Goal: Task Accomplishment & Management: Complete application form

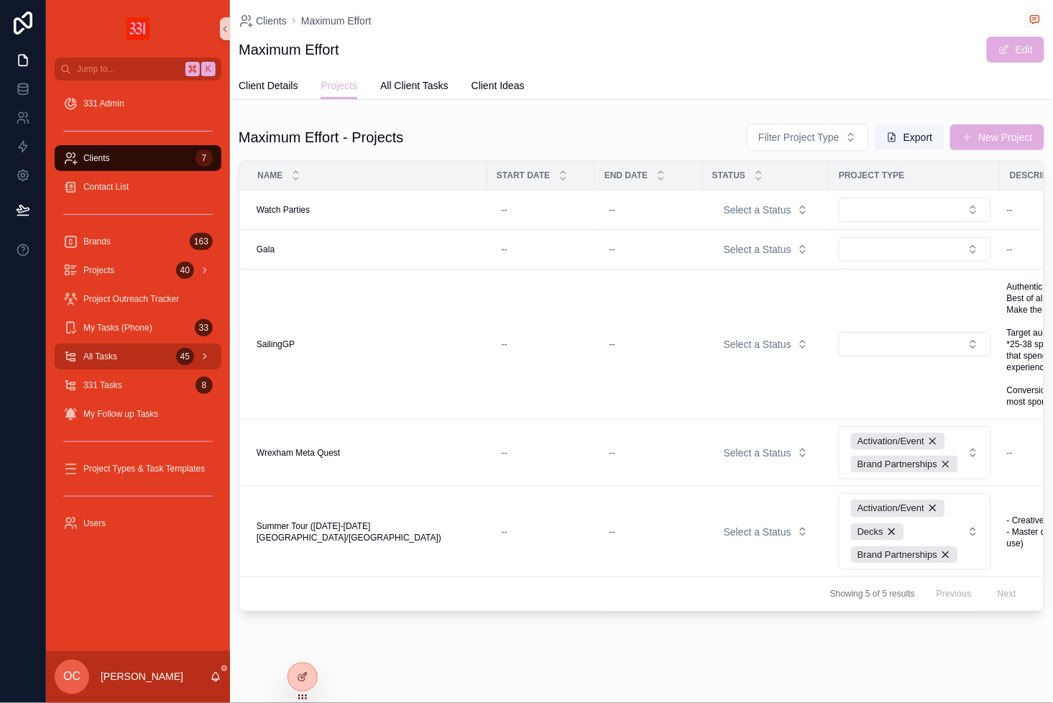
click at [127, 366] on div "All Tasks 45" at bounding box center [138, 356] width 150 height 23
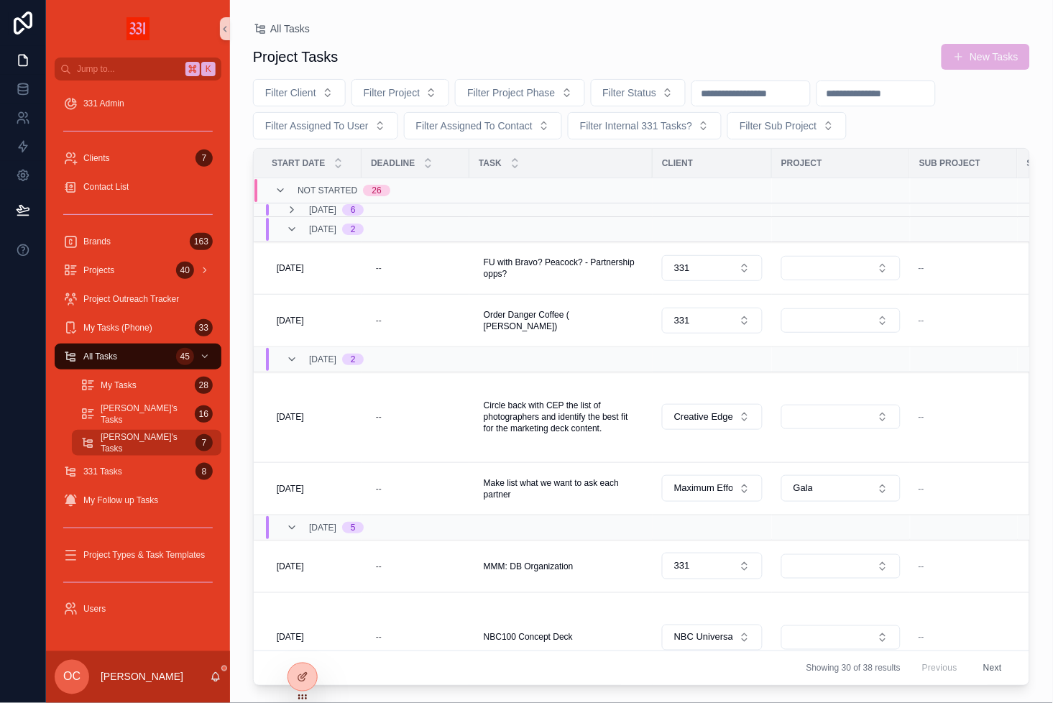
click at [123, 434] on div "[PERSON_NAME]'s Tasks 7" at bounding box center [147, 442] width 132 height 23
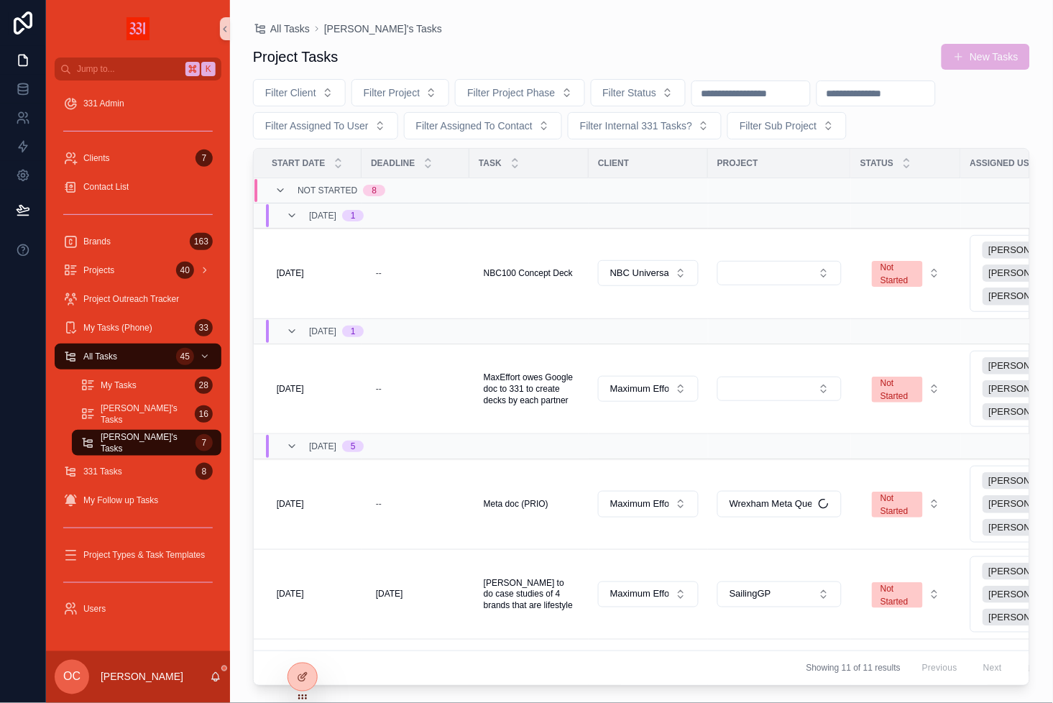
click at [26, 408] on div at bounding box center [23, 351] width 46 height 703
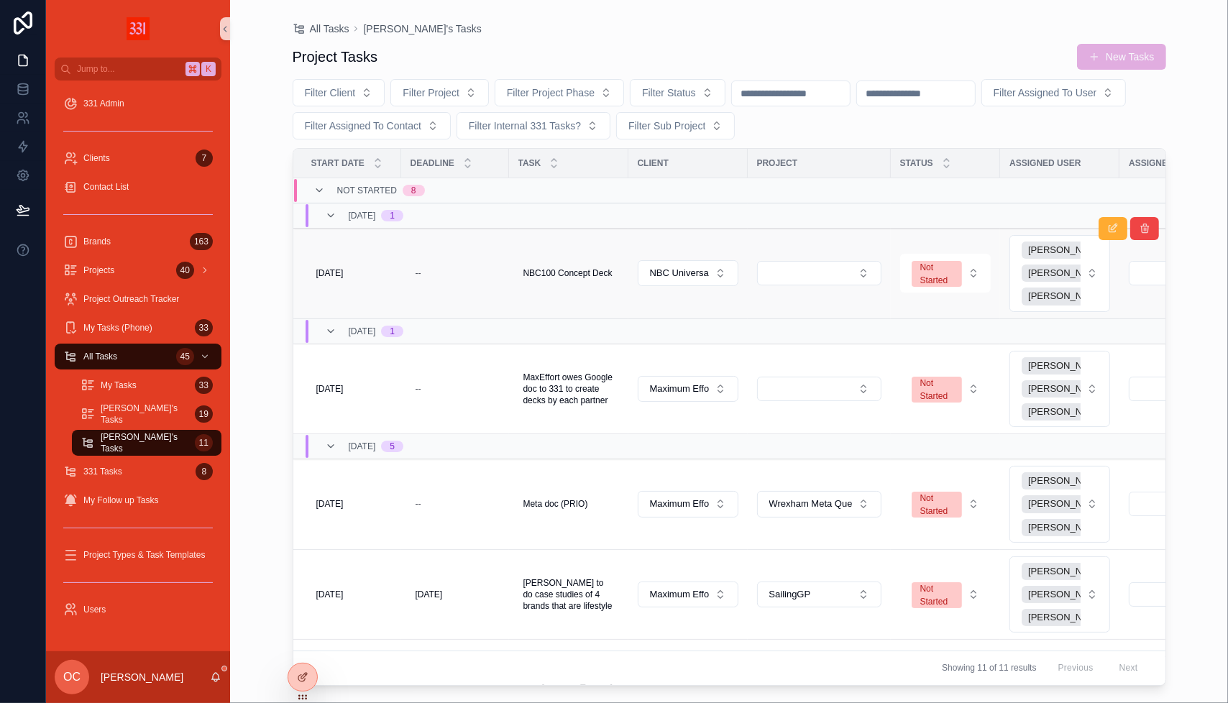
click at [343, 286] on td "[DATE] [DATE]" at bounding box center [347, 274] width 108 height 91
click at [341, 277] on span "[DATE]" at bounding box center [329, 273] width 27 height 12
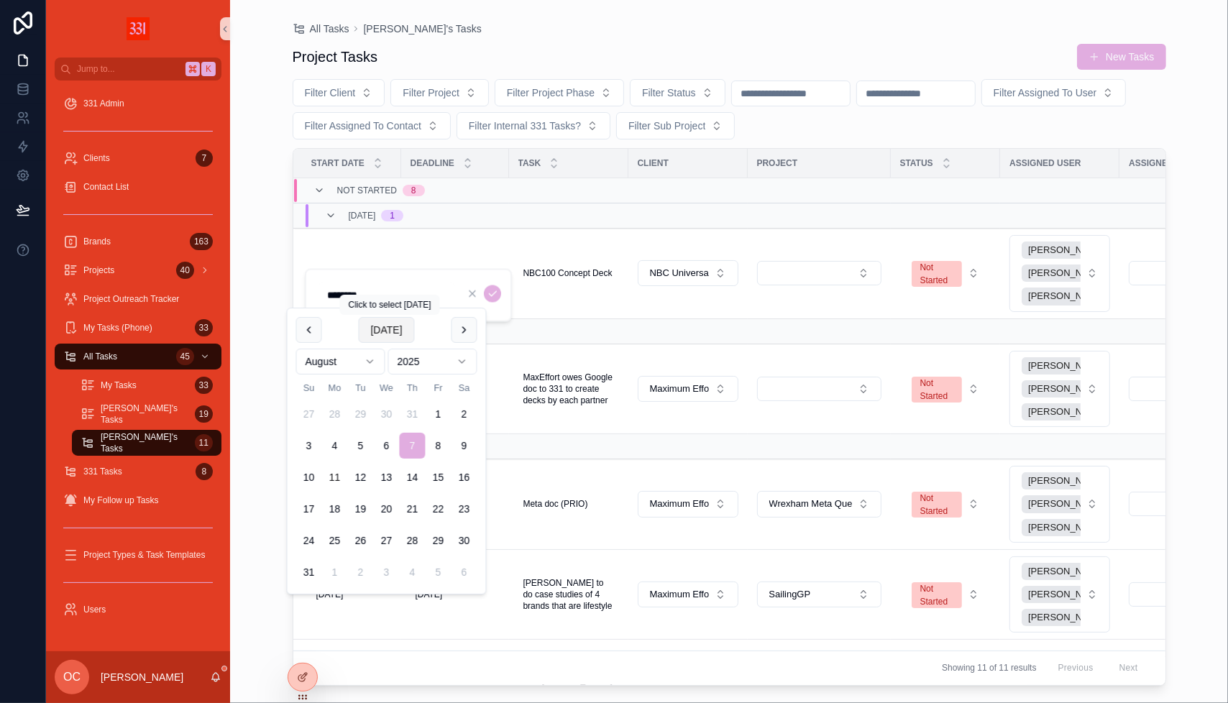
click at [382, 338] on button "[DATE]" at bounding box center [386, 330] width 56 height 26
type input "*********"
click at [500, 286] on div "scrollable content" at bounding box center [482, 293] width 37 height 17
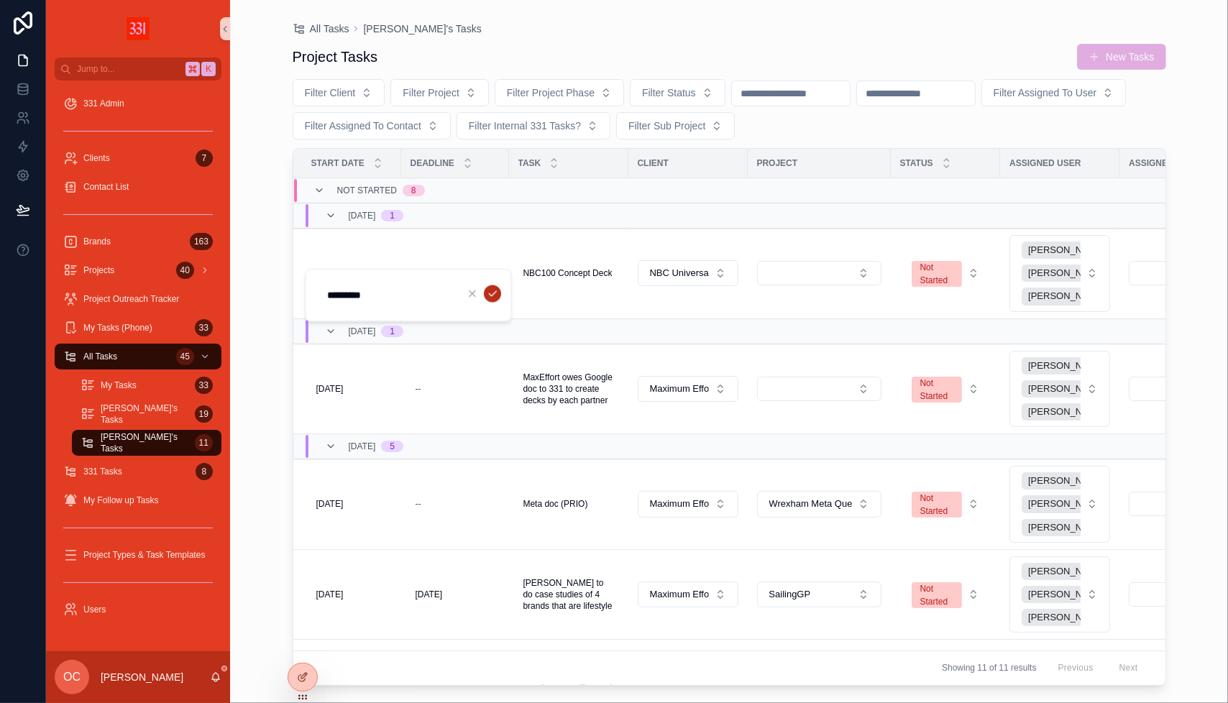
click at [495, 290] on icon "scrollable content" at bounding box center [493, 294] width 12 height 12
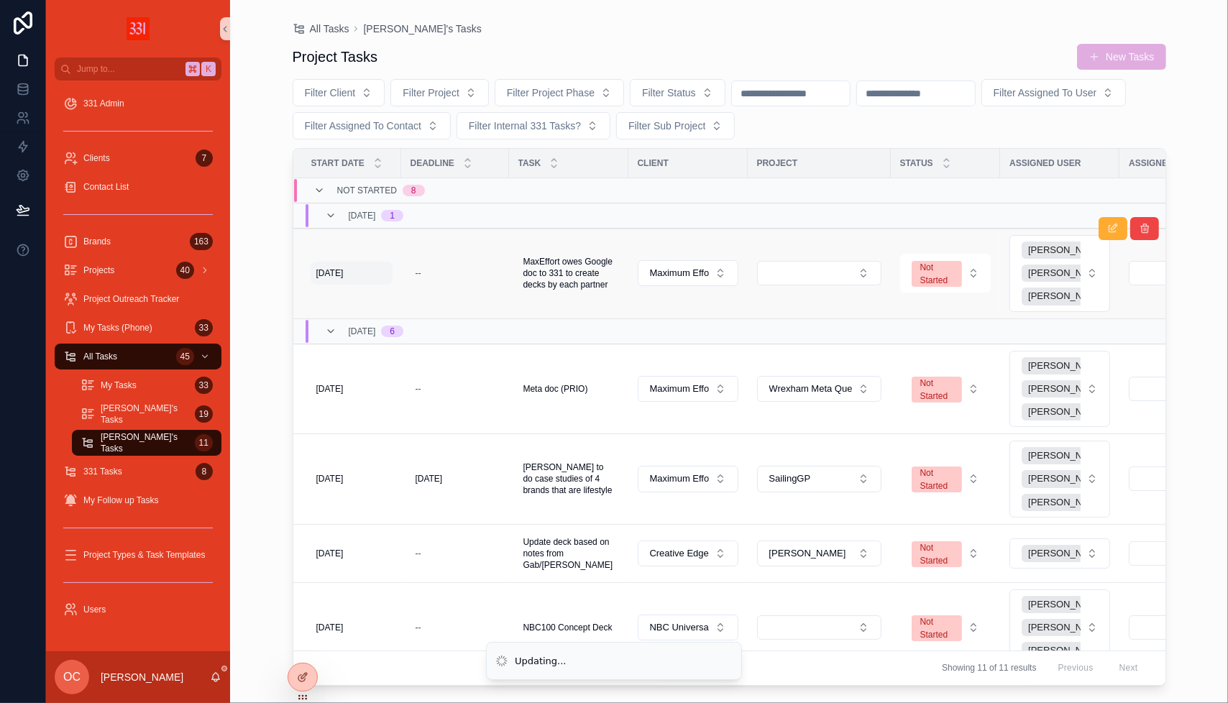
click at [329, 271] on span "[DATE]" at bounding box center [329, 273] width 27 height 12
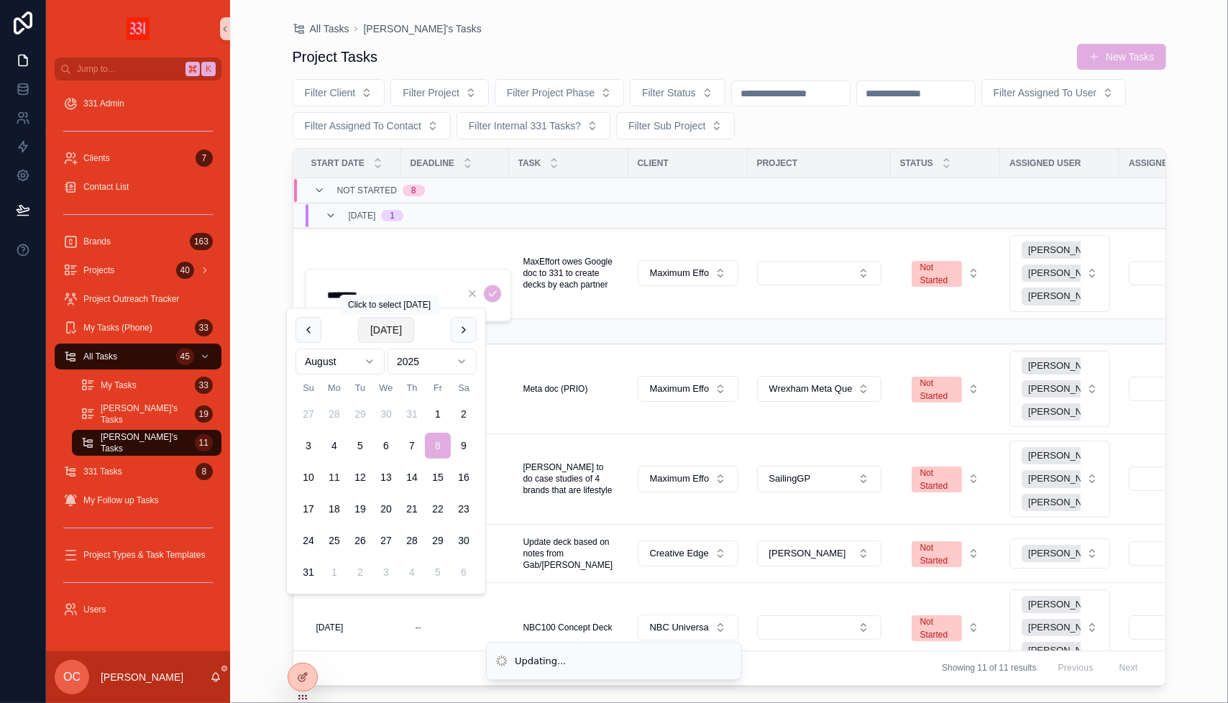
click at [394, 320] on button "[DATE]" at bounding box center [386, 330] width 56 height 26
type input "*********"
click at [488, 290] on icon "scrollable content" at bounding box center [493, 294] width 12 height 12
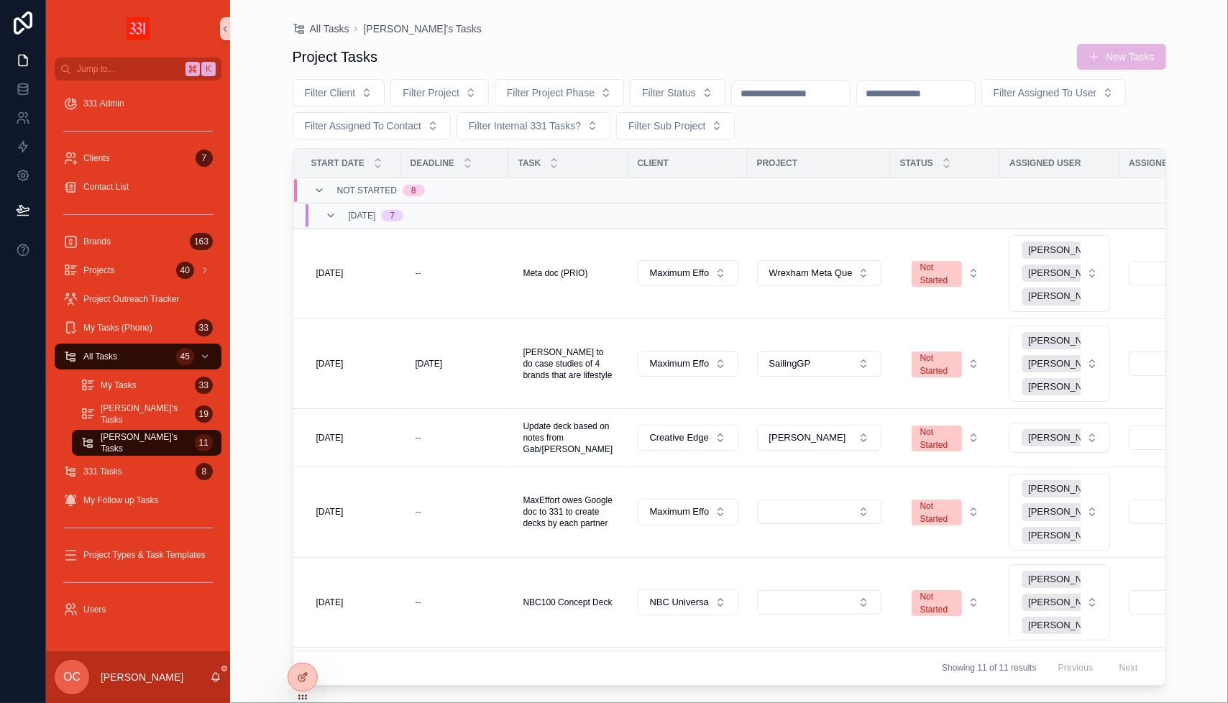
click at [1052, 61] on button "New Tasks" at bounding box center [1121, 57] width 88 height 26
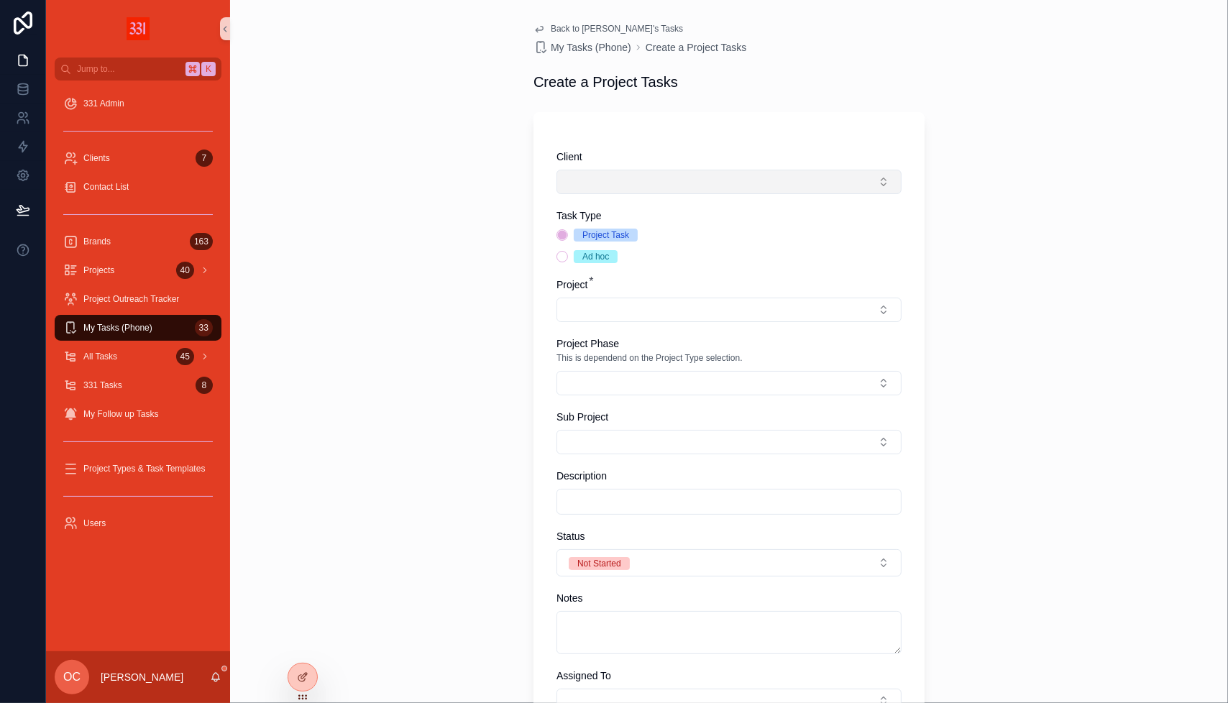
click at [710, 185] on button "Select Button" at bounding box center [728, 182] width 345 height 24
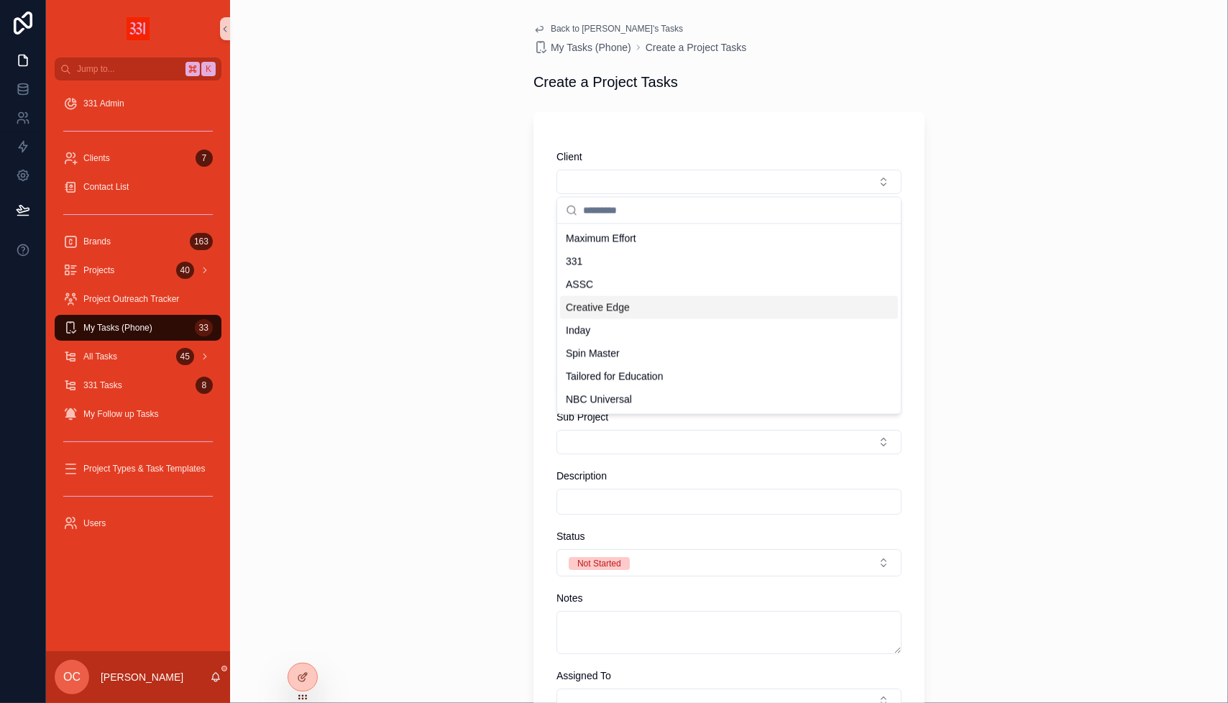
click at [626, 309] on span "Creative Edge" at bounding box center [598, 307] width 64 height 14
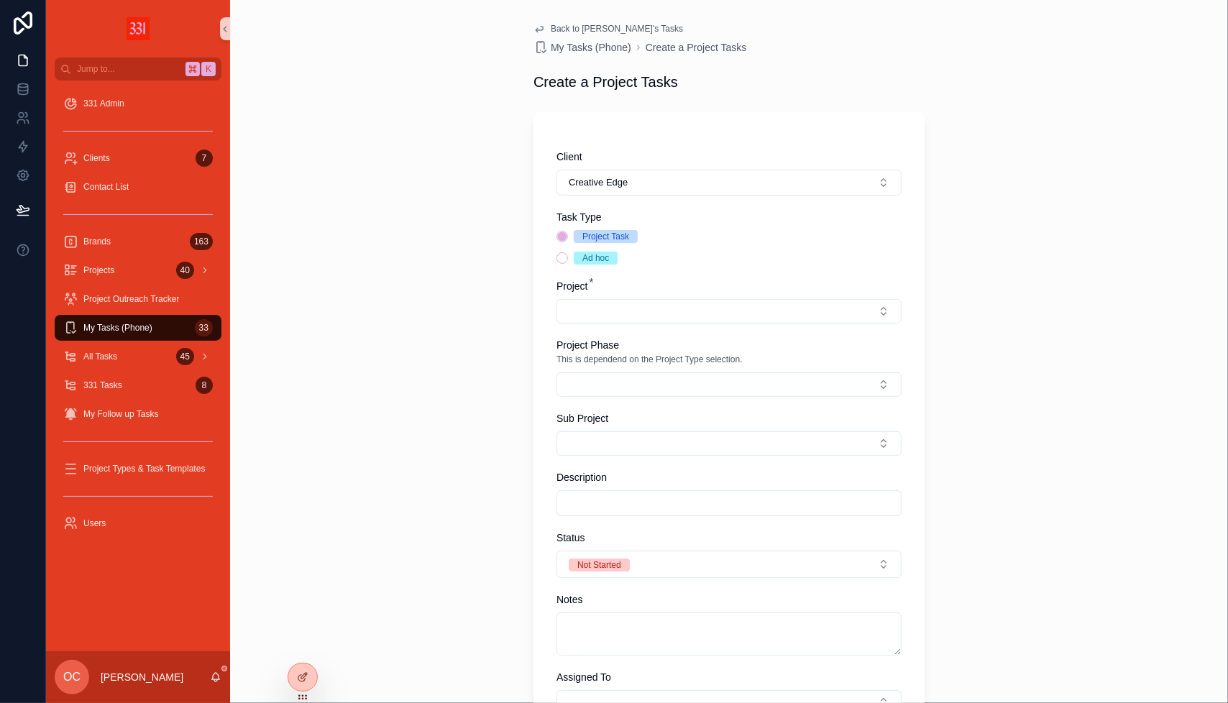
click at [581, 260] on span "Ad hoc" at bounding box center [596, 258] width 44 height 13
click at [568, 260] on button "Ad hoc" at bounding box center [562, 258] width 12 height 12
click at [605, 495] on input "scrollable content" at bounding box center [729, 503] width 344 height 20
type input "*"
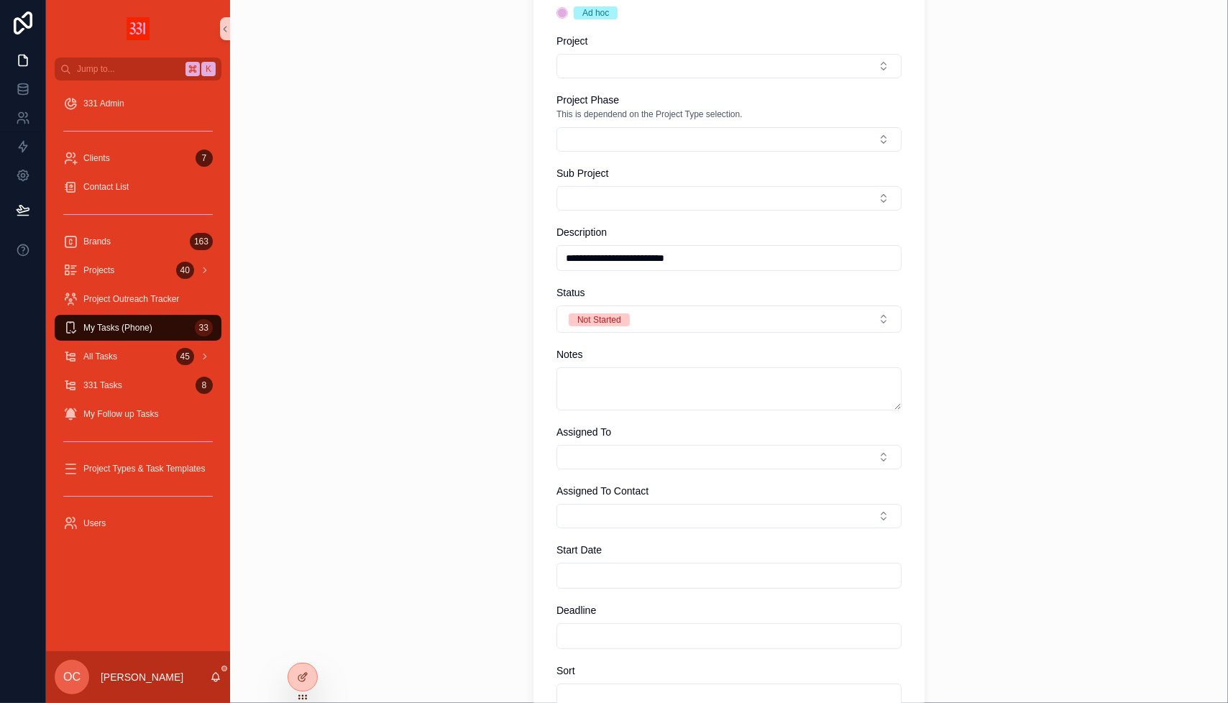
scroll to position [318, 0]
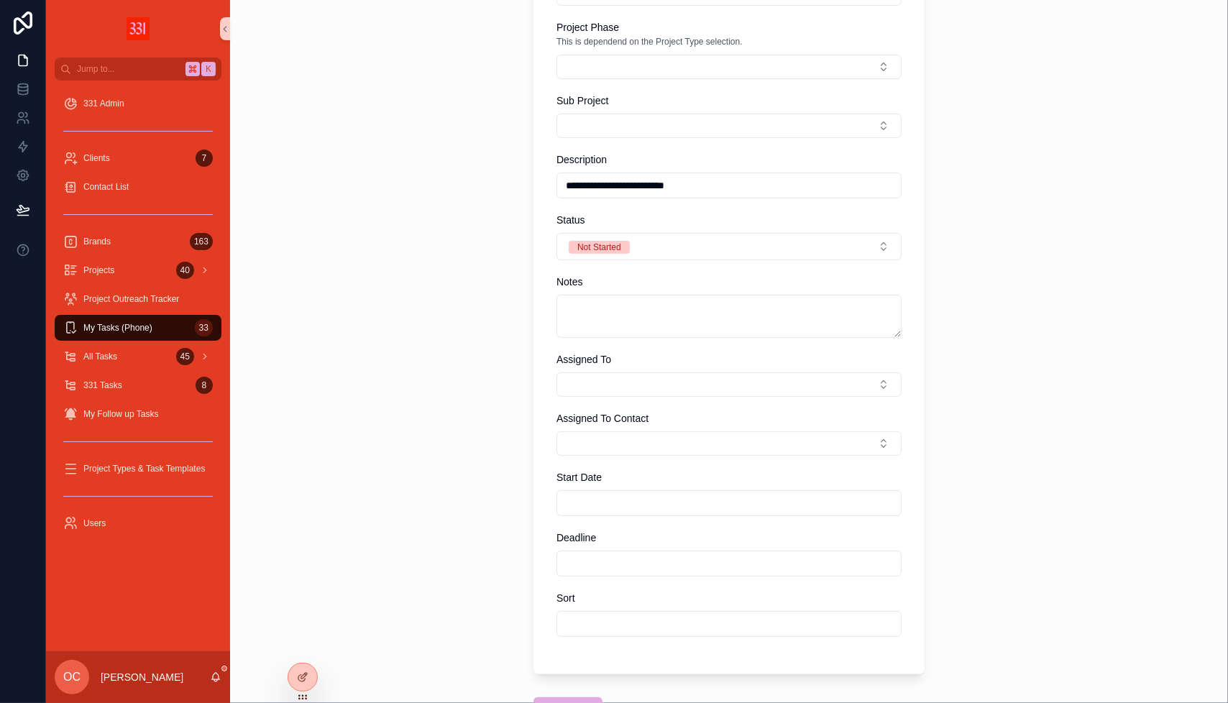
type input "**********"
click at [628, 497] on input "scrollable content" at bounding box center [729, 503] width 344 height 20
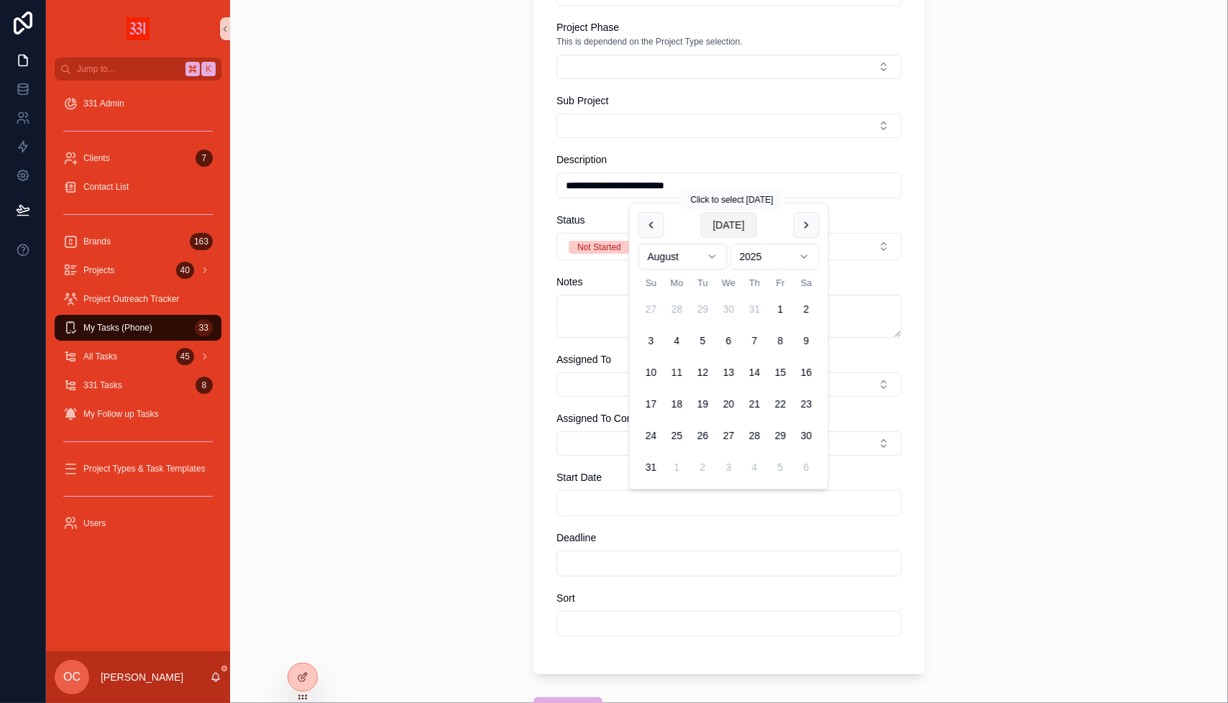
click at [731, 228] on button "[DATE]" at bounding box center [728, 225] width 56 height 26
type input "*********"
click at [602, 377] on button "Select Button" at bounding box center [728, 384] width 345 height 24
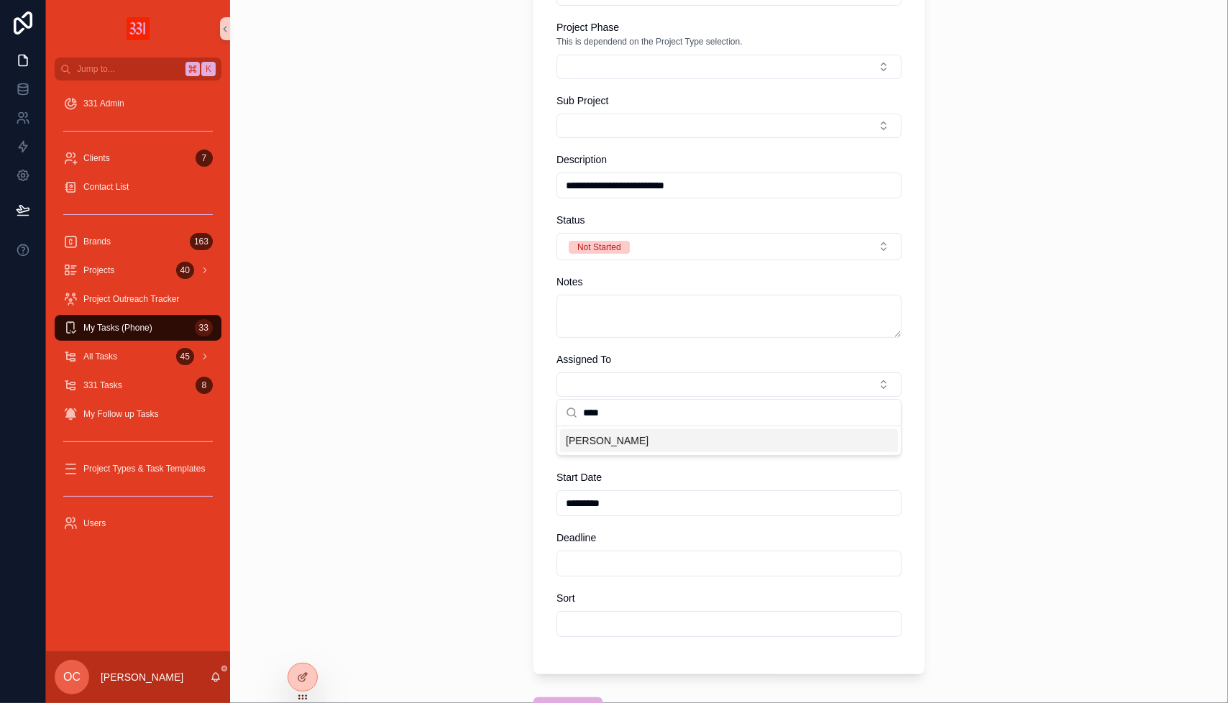
type input "****"
click at [592, 447] on span "[PERSON_NAME]" at bounding box center [607, 440] width 83 height 14
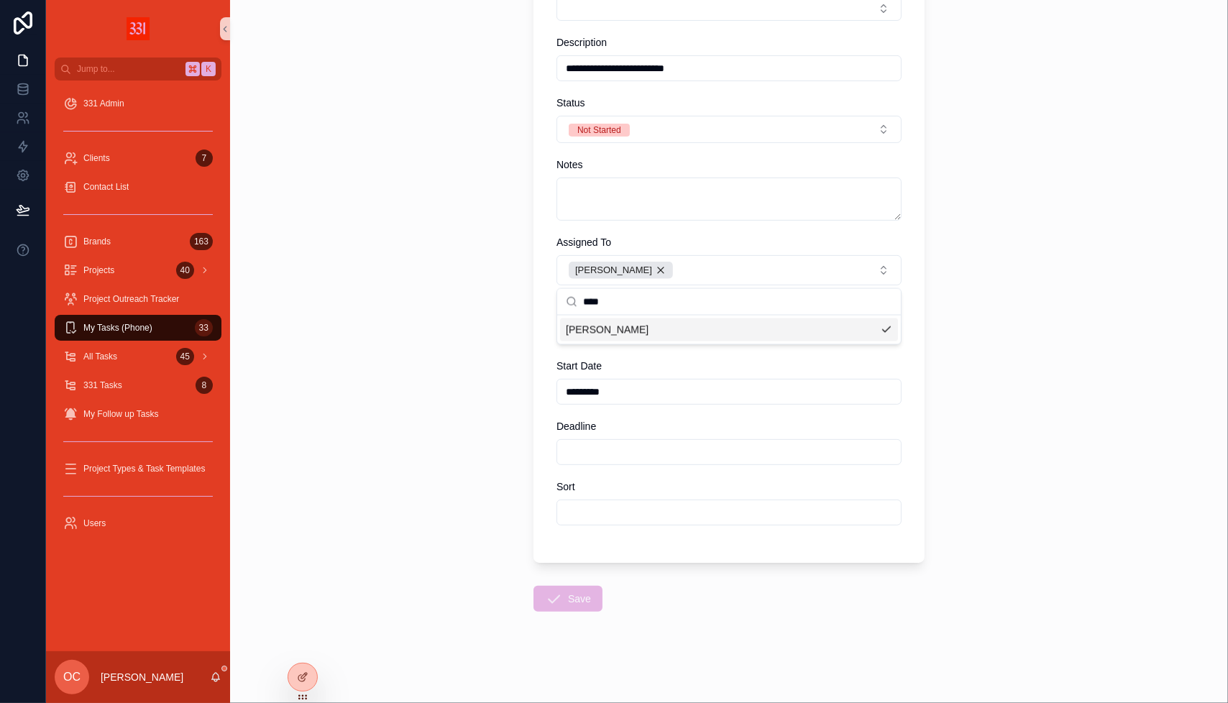
click at [562, 598] on button "Save" at bounding box center [567, 599] width 69 height 26
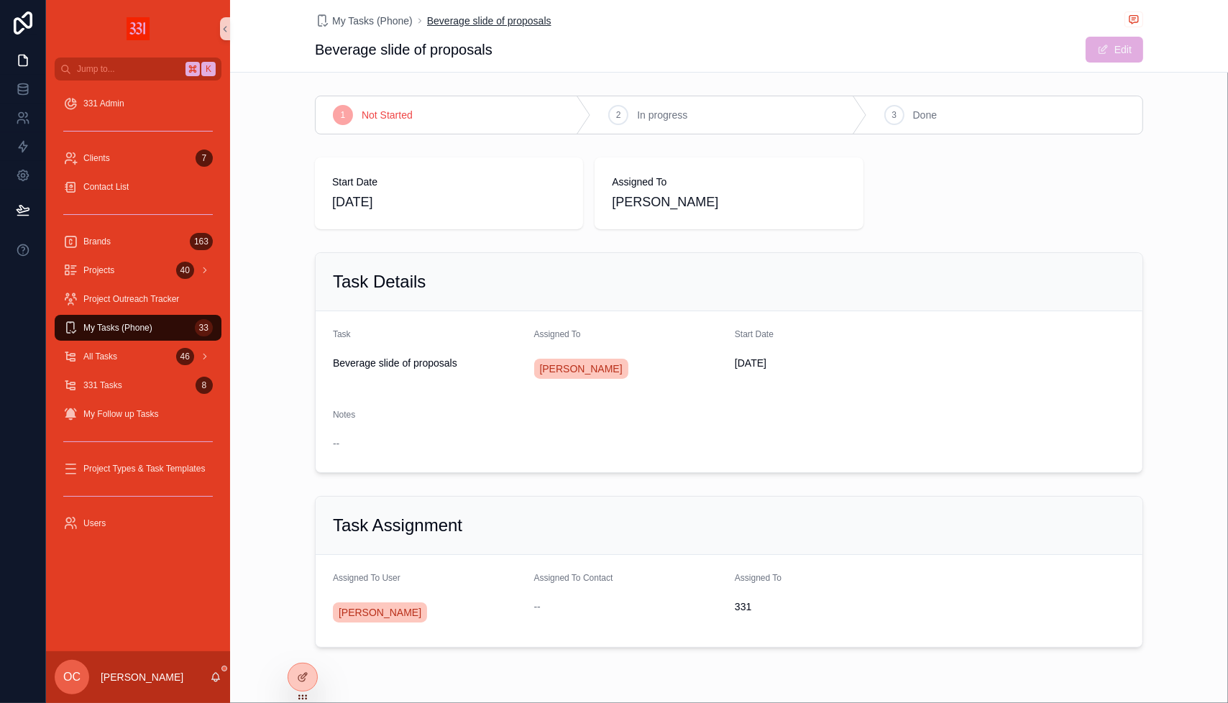
click at [444, 19] on span "Beverage slide of proposals" at bounding box center [489, 21] width 124 height 14
click at [385, 23] on span "My Tasks (Phone)" at bounding box center [372, 21] width 81 height 14
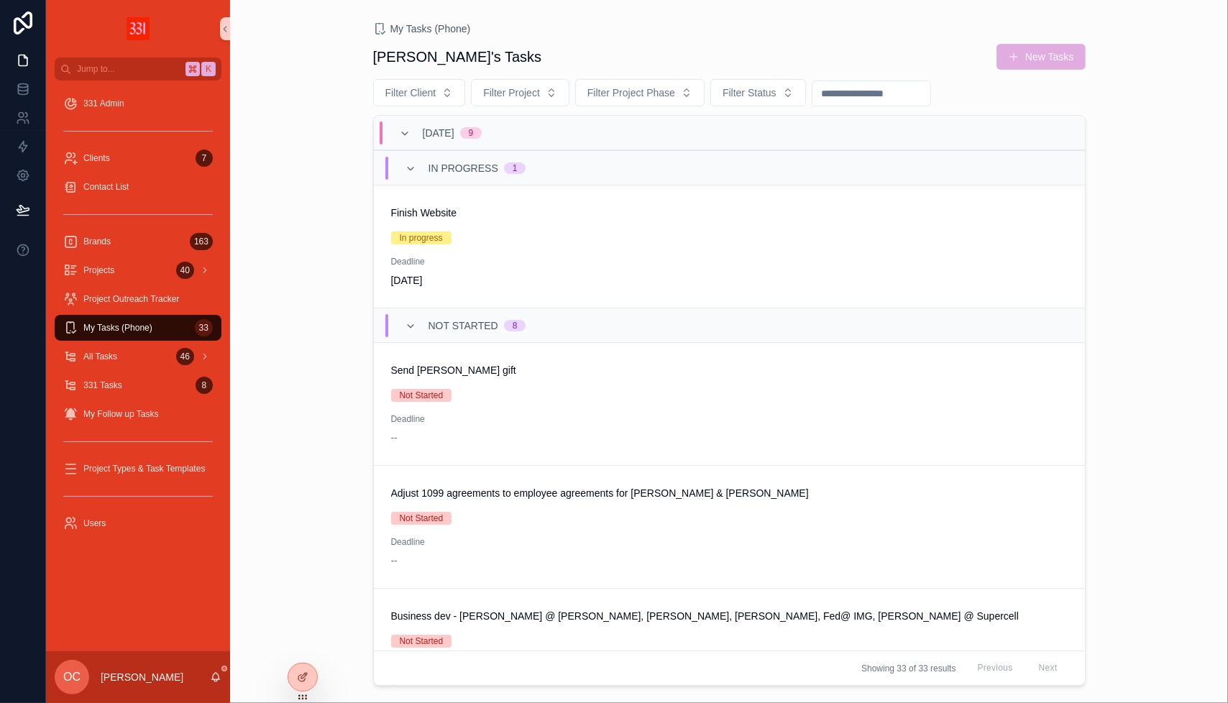
click at [157, 329] on div "My Tasks (Phone) 33" at bounding box center [138, 327] width 150 height 23
click at [144, 354] on div "All Tasks 46" at bounding box center [138, 356] width 150 height 23
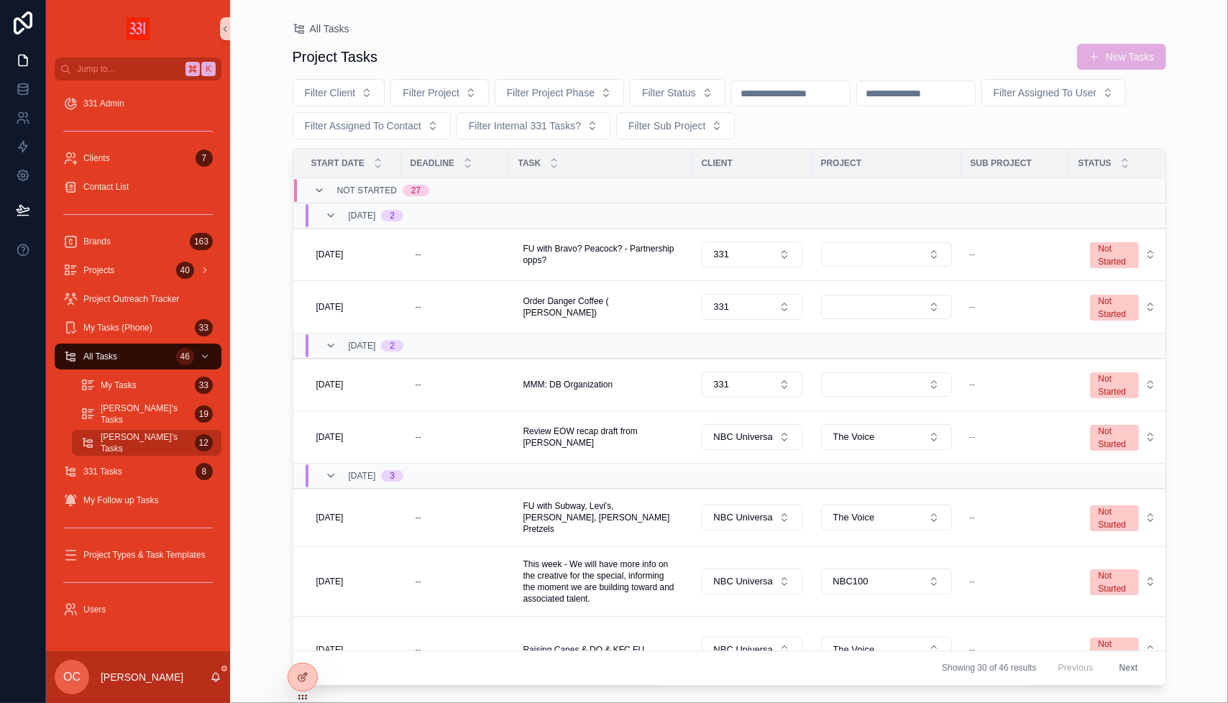
click at [149, 441] on span "[PERSON_NAME]'s Tasks" at bounding box center [145, 442] width 88 height 23
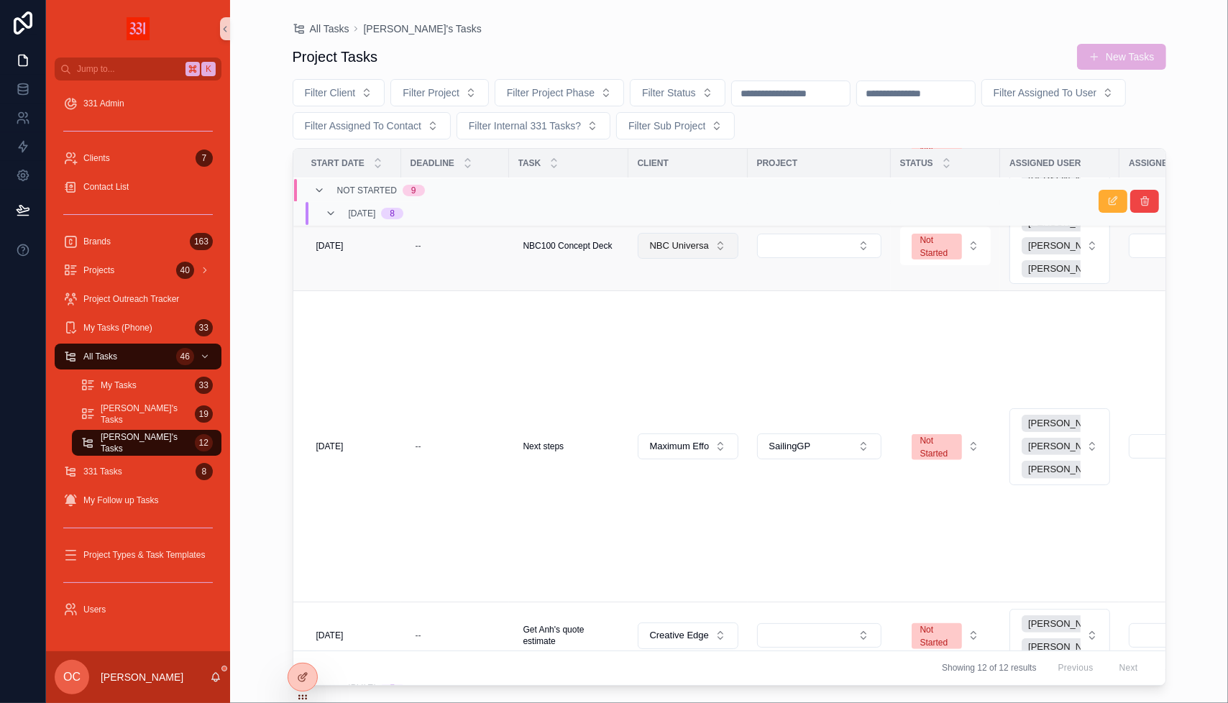
scroll to position [410, 0]
